Goal: Task Accomplishment & Management: Manage account settings

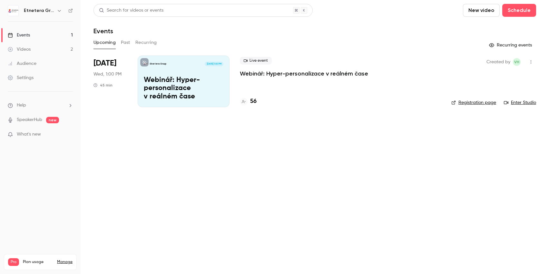
click at [196, 77] on p "Webinář: Hyper-personalizace v reálném čase" at bounding box center [184, 88] width 80 height 25
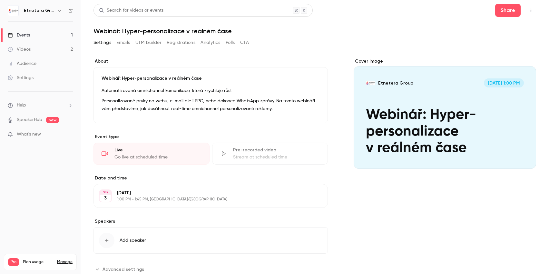
click at [524, 157] on icon "Cover image" at bounding box center [524, 156] width 7 height 5
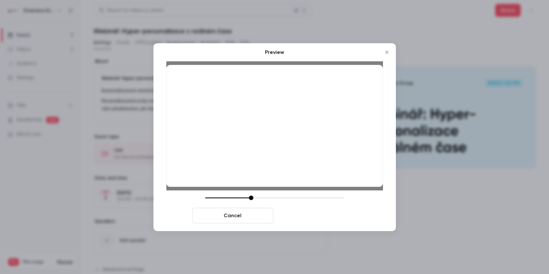
click at [329, 218] on button "Save cover" at bounding box center [316, 214] width 81 height 15
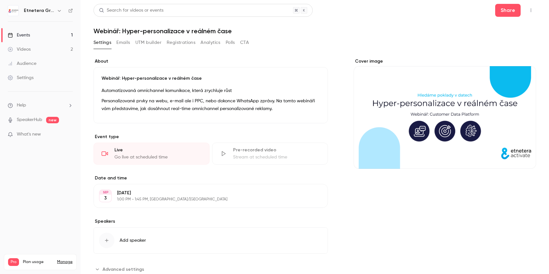
click at [532, 11] on icon "button" at bounding box center [530, 10] width 5 height 5
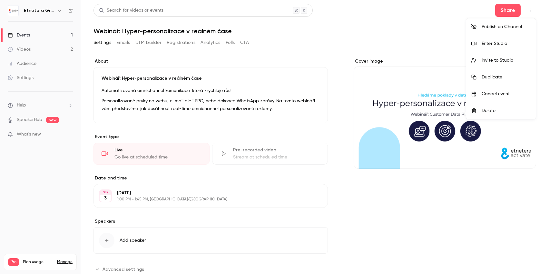
click at [532, 11] on div at bounding box center [274, 137] width 549 height 274
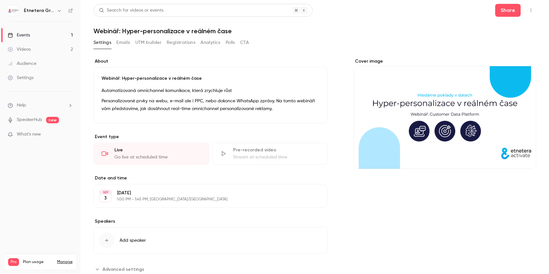
click at [50, 37] on link "Events 1" at bounding box center [40, 35] width 81 height 14
